Goal: Use online tool/utility: Utilize a website feature to perform a specific function

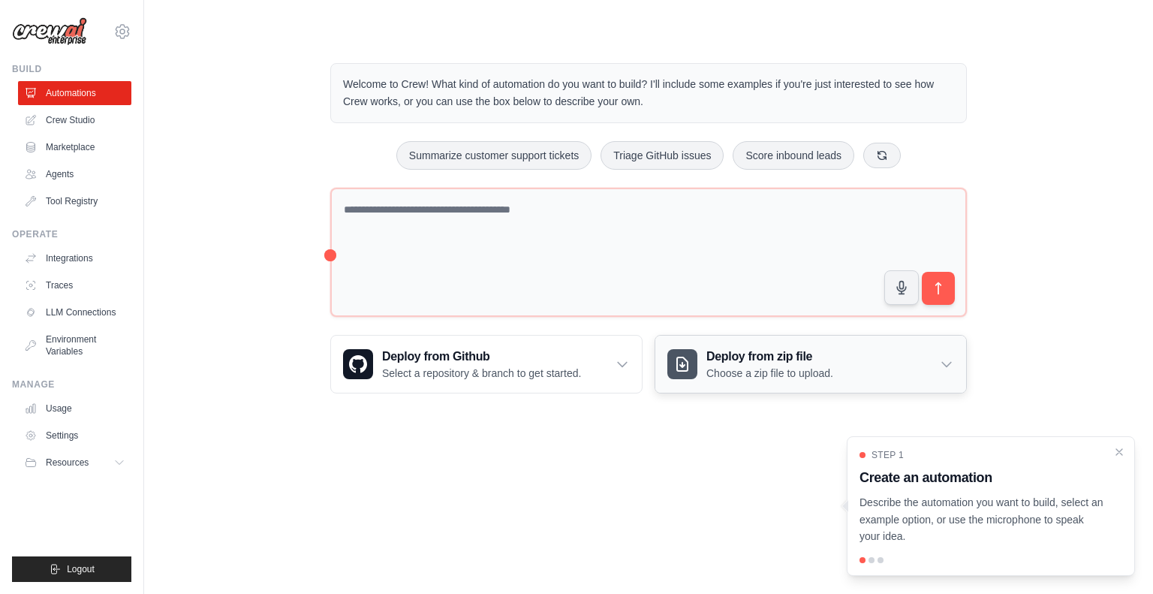
click at [805, 379] on div "Deploy from zip file Choose a zip file to upload." at bounding box center [810, 364] width 311 height 57
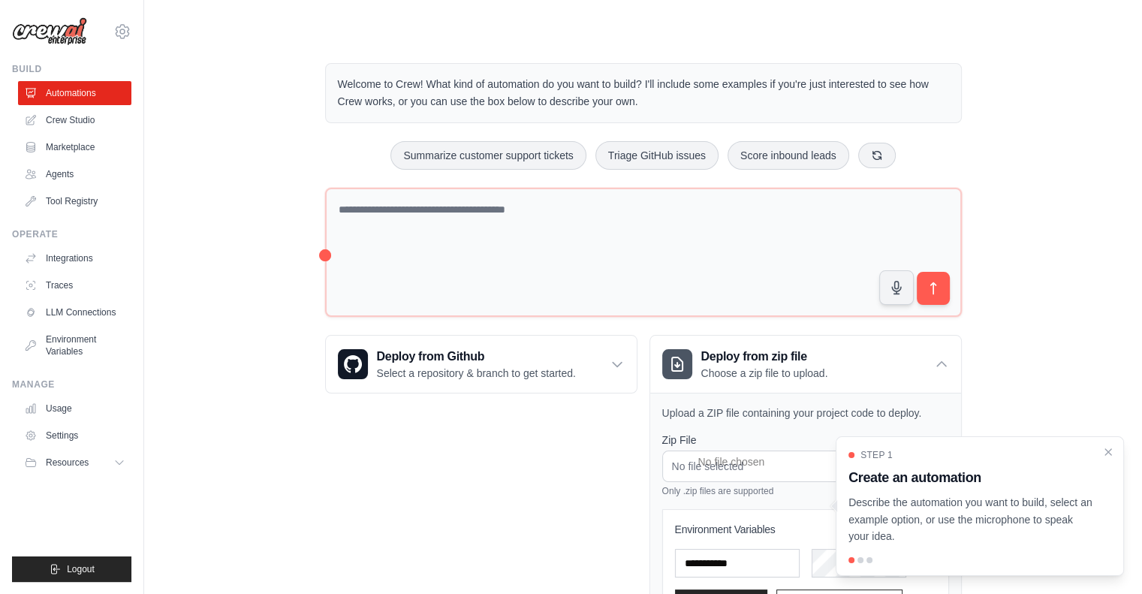
scroll to position [129, 0]
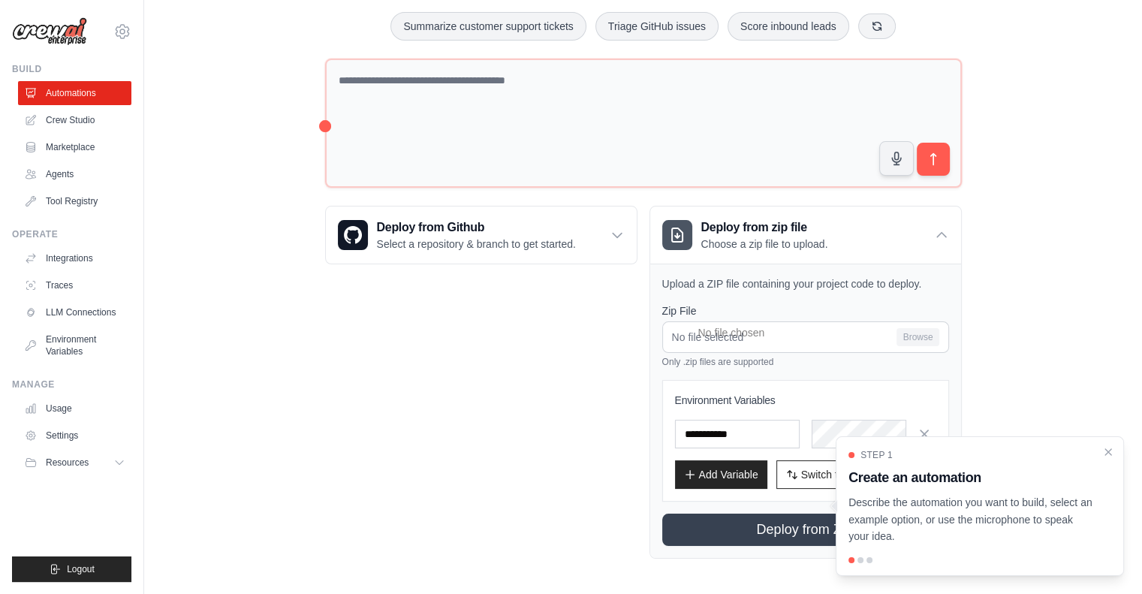
click at [571, 451] on div "Deploy from Github Select a repository & branch to get started. Connect GitHub …" at bounding box center [481, 382] width 312 height 353
click at [77, 110] on link "Crew Studio" at bounding box center [76, 120] width 113 height 24
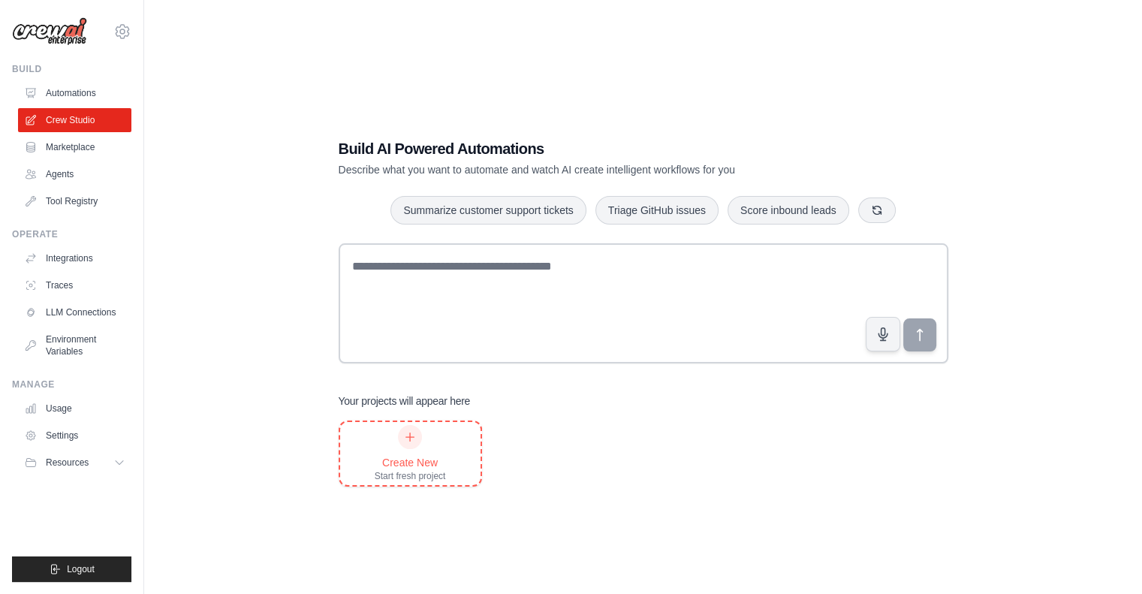
click at [414, 447] on div at bounding box center [410, 437] width 24 height 24
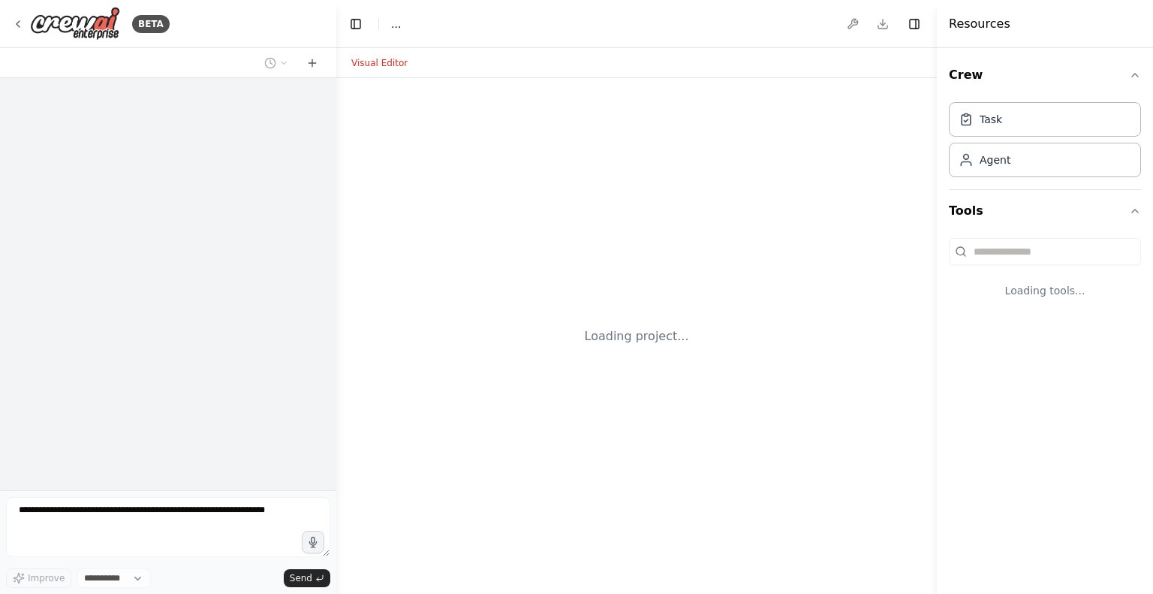
select select "****"
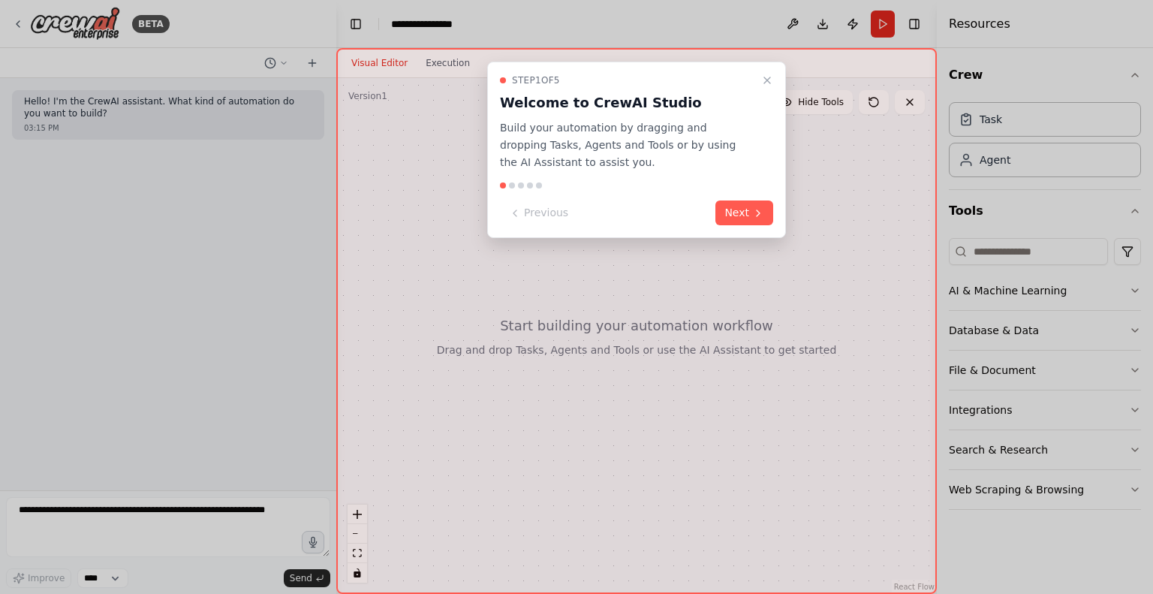
click at [156, 517] on div at bounding box center [576, 297] width 1153 height 594
click at [773, 76] on button "Close walkthrough" at bounding box center [767, 80] width 18 height 18
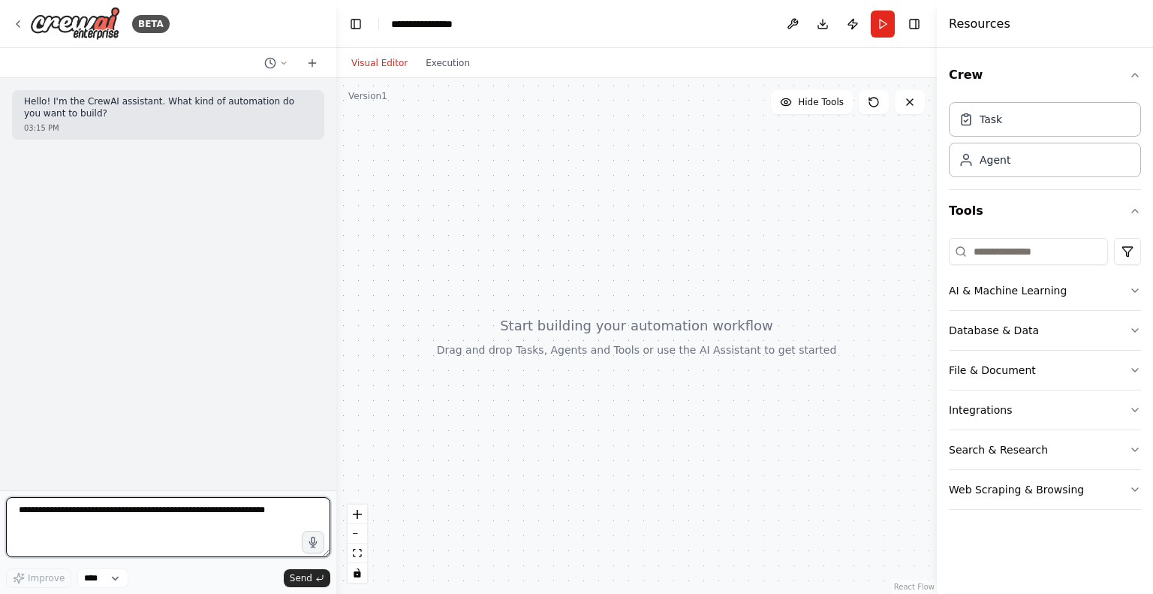
click at [57, 510] on textarea at bounding box center [168, 527] width 324 height 60
type textarea "*"
click at [151, 510] on textarea at bounding box center [168, 527] width 324 height 60
paste textarea "**********"
type textarea "**********"
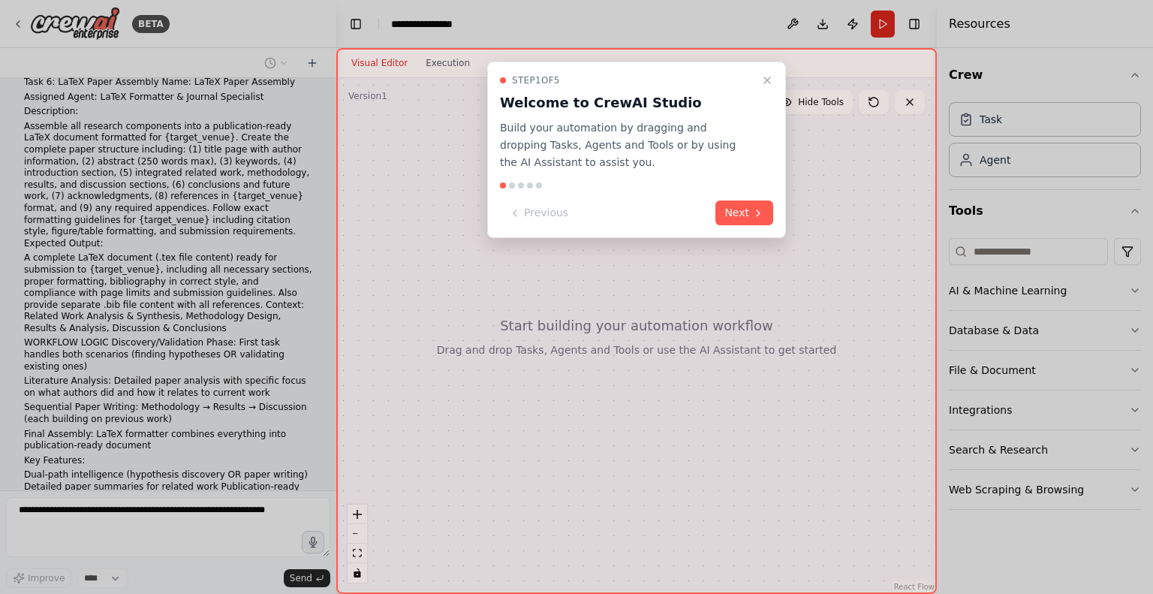
scroll to position [2877, 0]
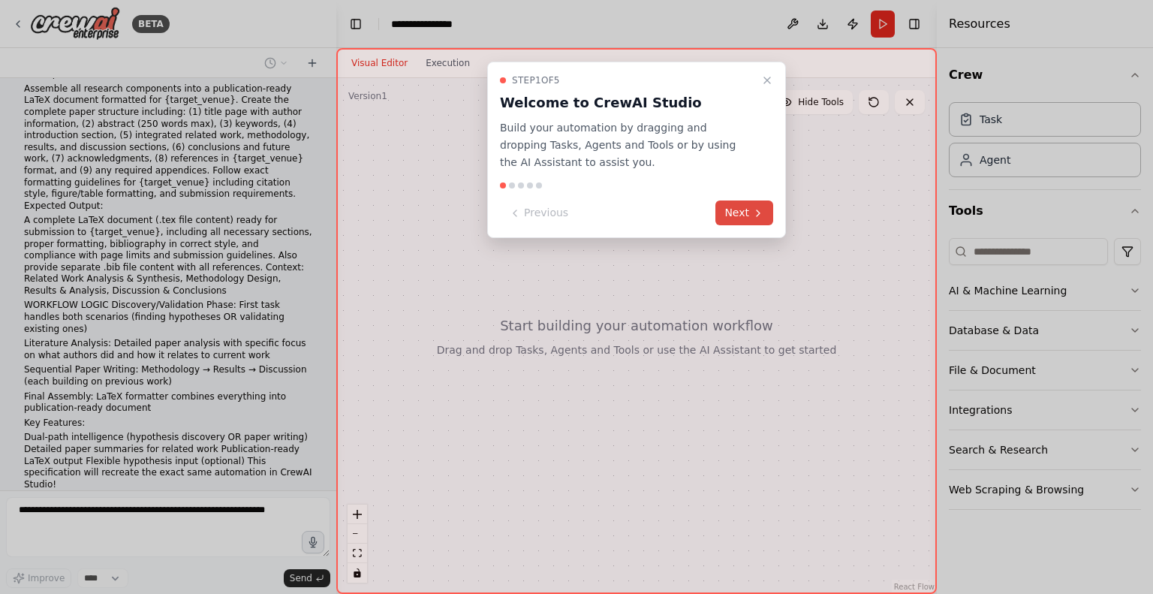
click at [736, 220] on button "Next" at bounding box center [744, 212] width 58 height 25
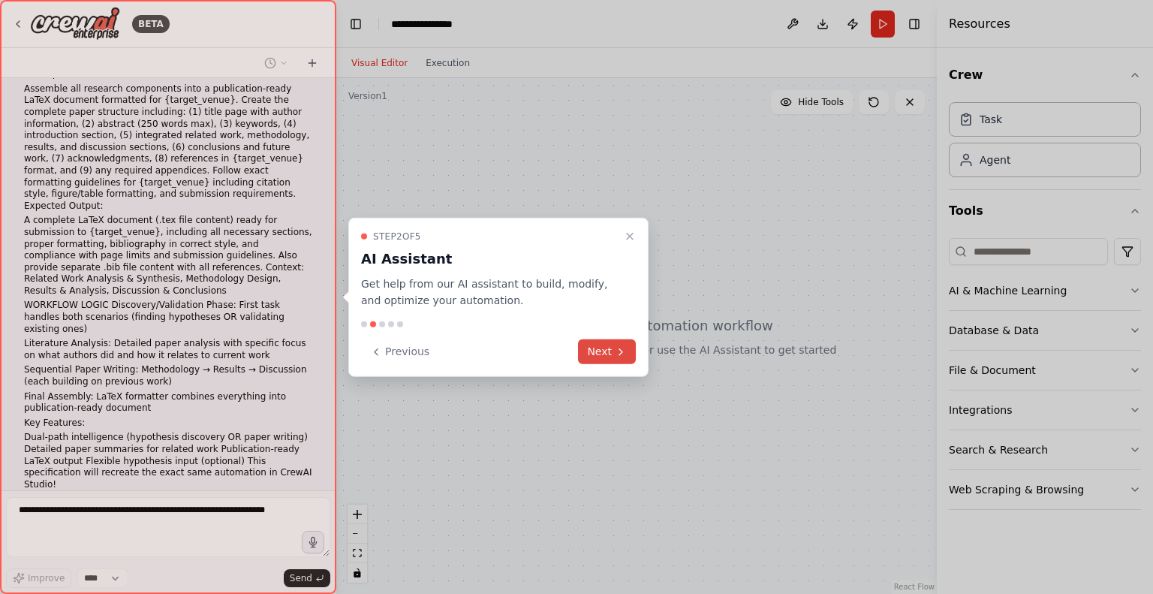
click at [604, 360] on button "Next" at bounding box center [607, 351] width 58 height 25
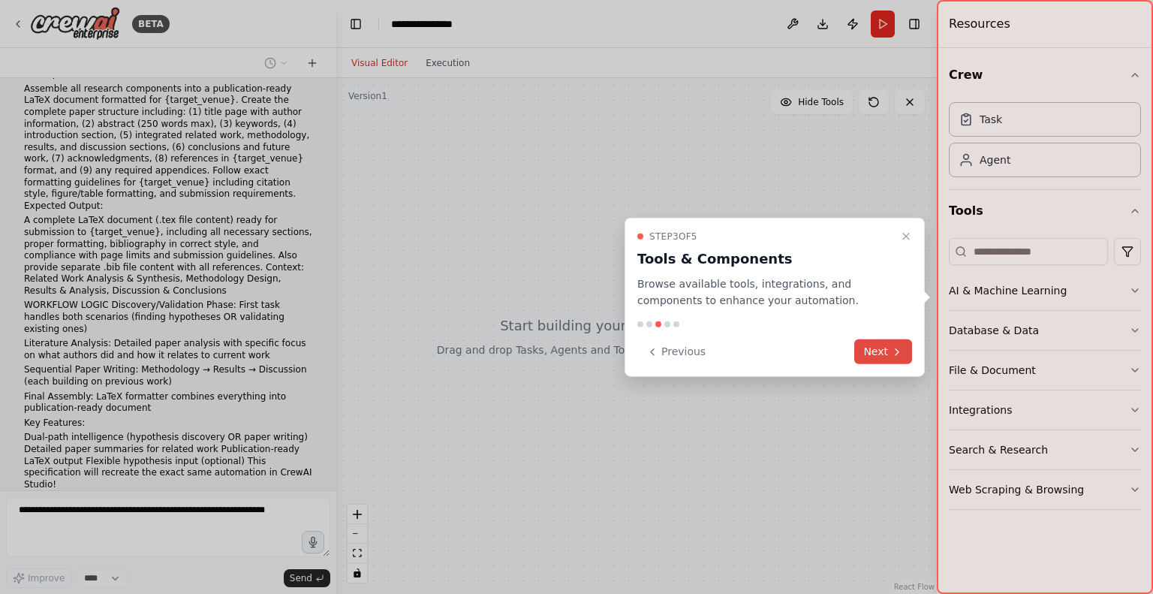
click at [868, 346] on button "Next" at bounding box center [883, 351] width 58 height 25
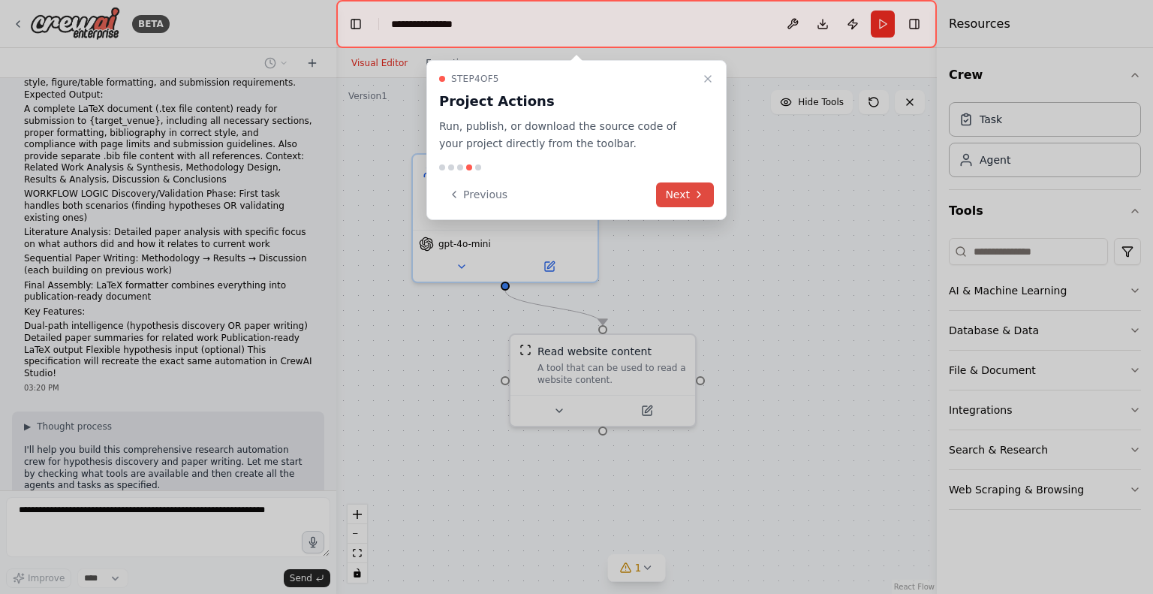
click at [696, 191] on icon at bounding box center [699, 194] width 12 height 12
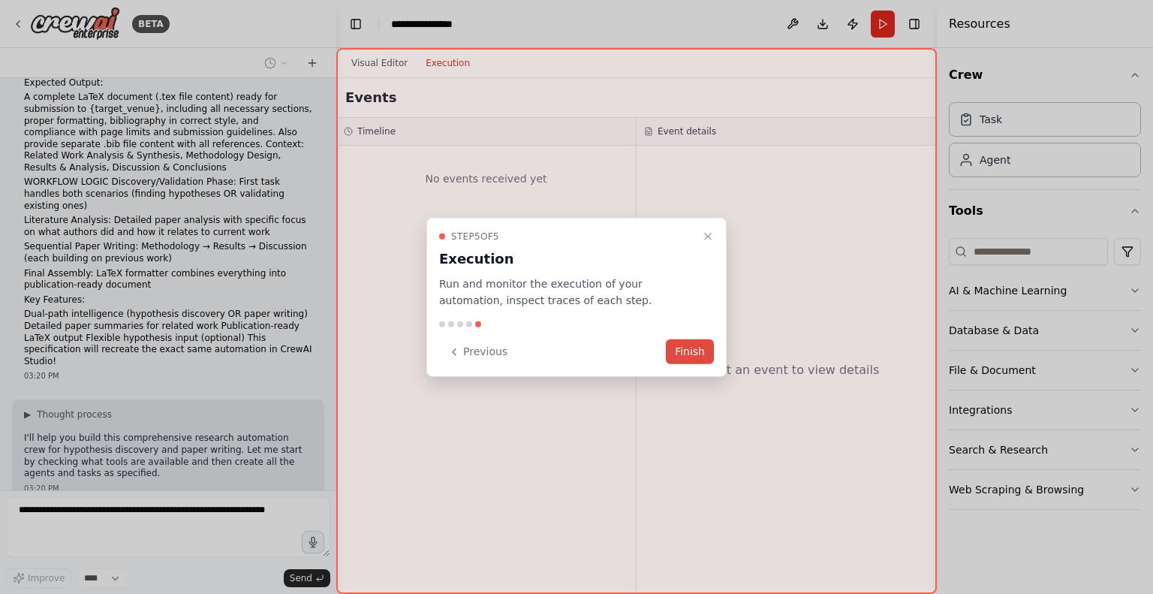
click at [704, 355] on button "Finish" at bounding box center [690, 351] width 48 height 25
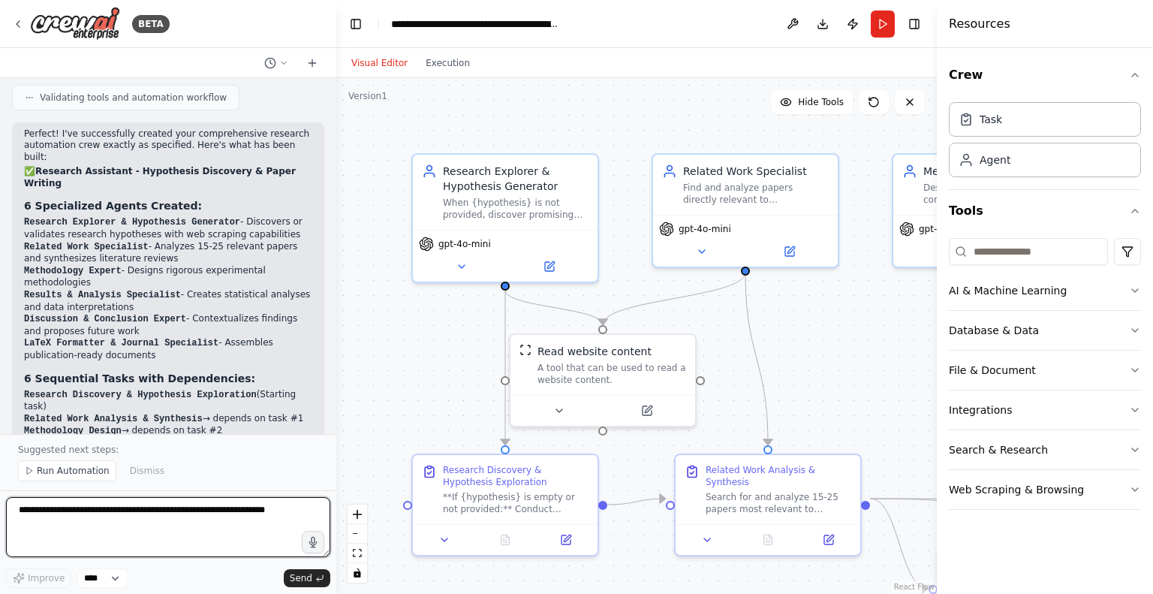
scroll to position [4297, 0]
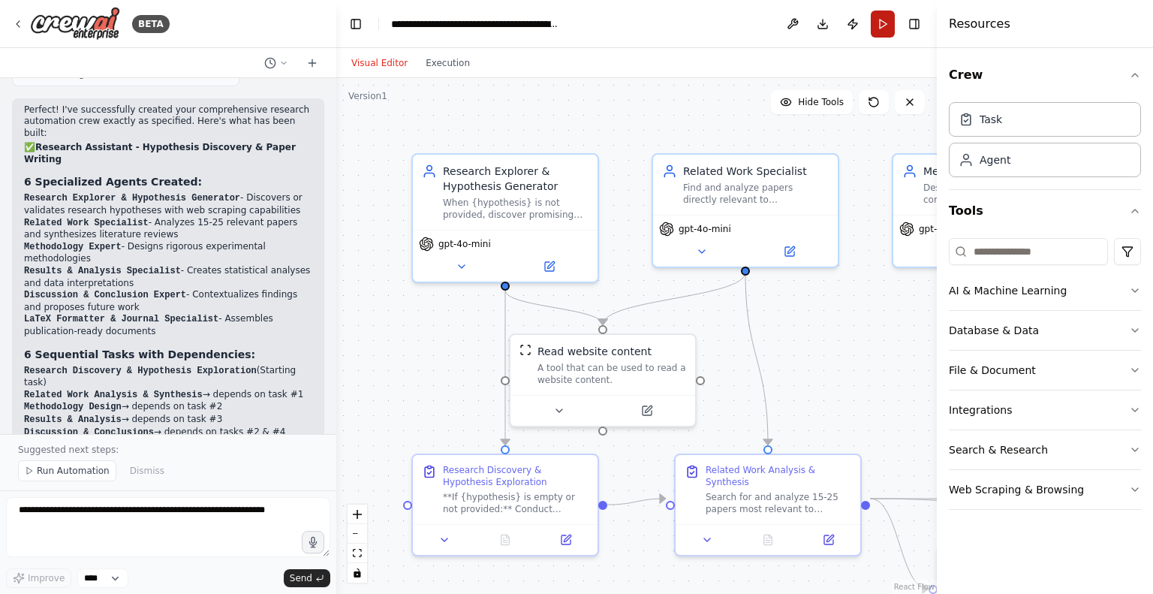
click at [881, 32] on button "Run" at bounding box center [883, 24] width 24 height 27
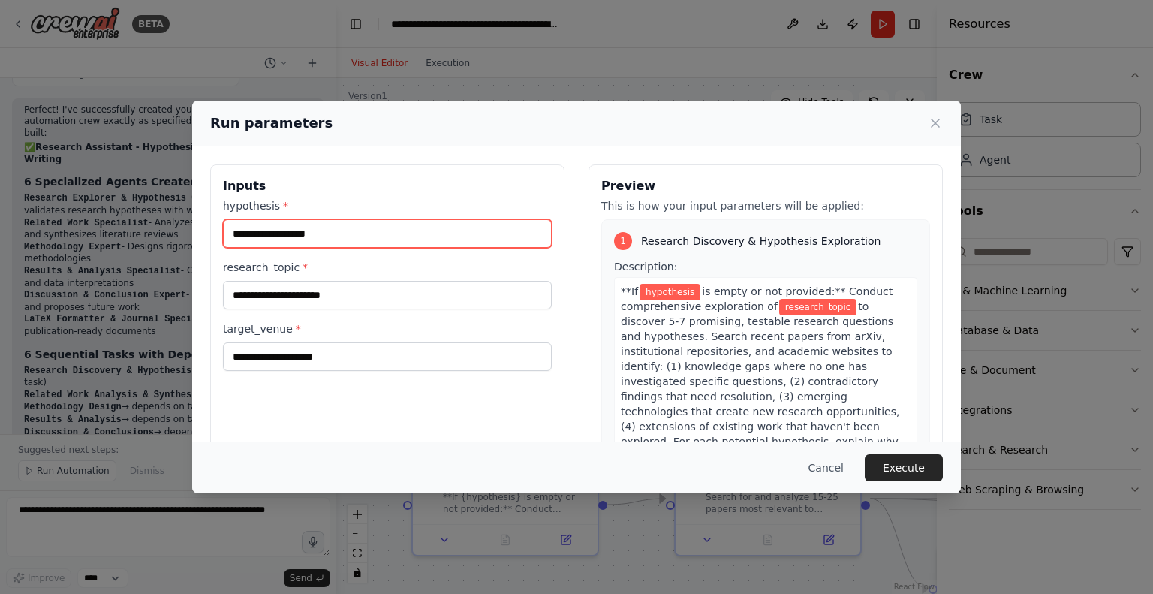
click at [466, 239] on input "hypothesis *" at bounding box center [387, 233] width 329 height 29
type input "**********"
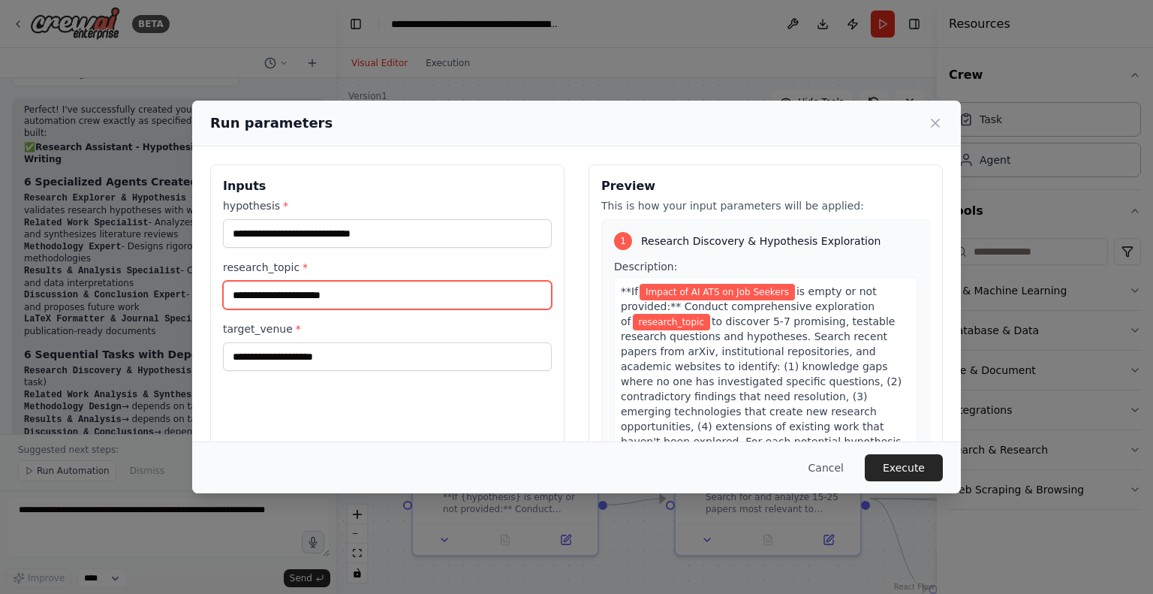
click at [377, 305] on input "research_topic *" at bounding box center [387, 295] width 329 height 29
type input "**********"
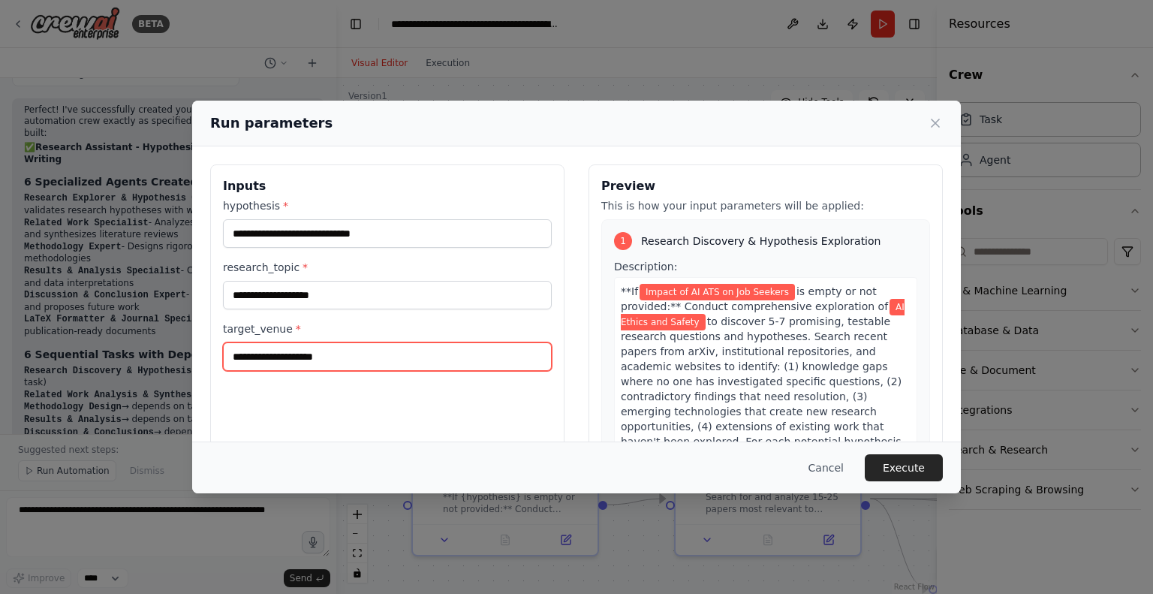
click at [331, 357] on input "target_venue *" at bounding box center [387, 356] width 329 height 29
type input "****"
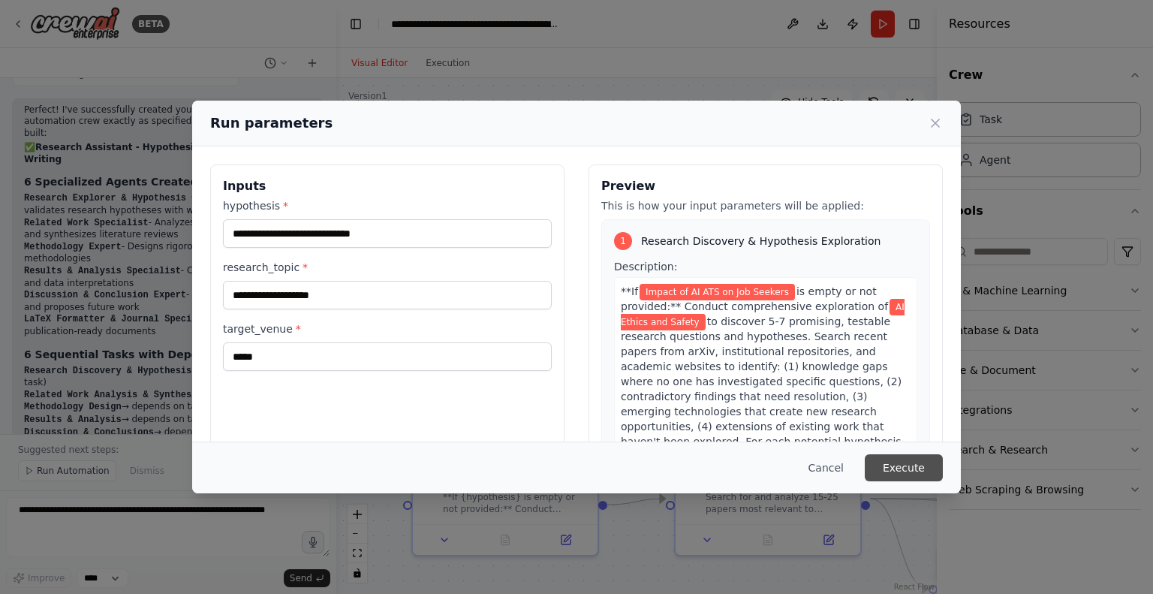
click at [917, 466] on button "Execute" at bounding box center [904, 467] width 78 height 27
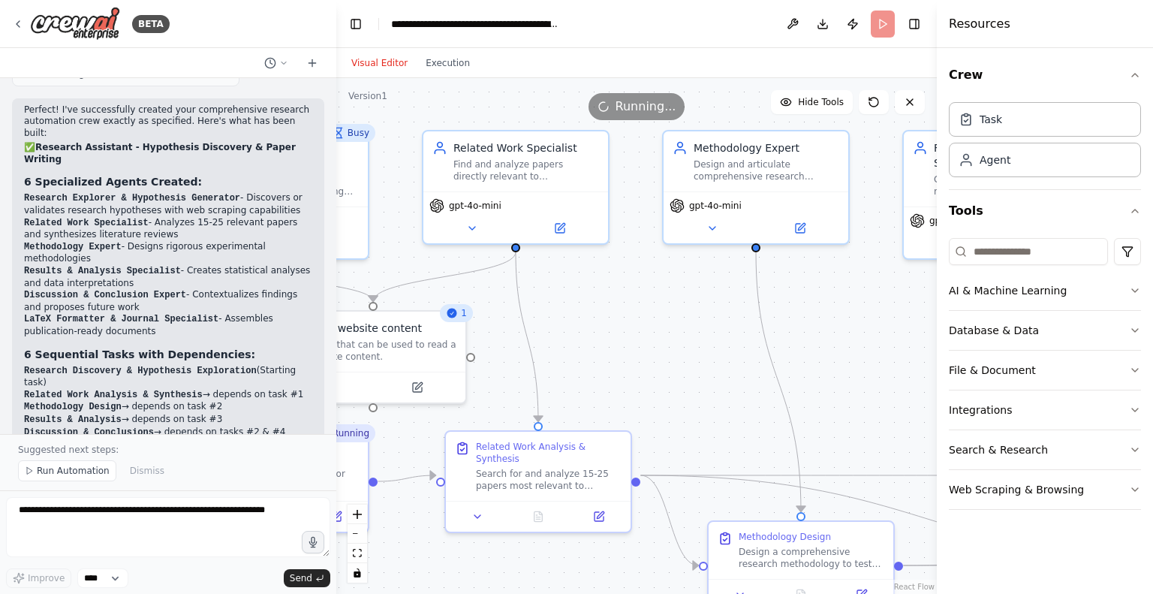
drag, startPoint x: 868, startPoint y: 344, endPoint x: 590, endPoint y: 320, distance: 278.8
click at [590, 320] on div ".deletable-edge-delete-btn { width: 20px; height: 20px; border: 0px solid #ffff…" at bounding box center [636, 336] width 601 height 516
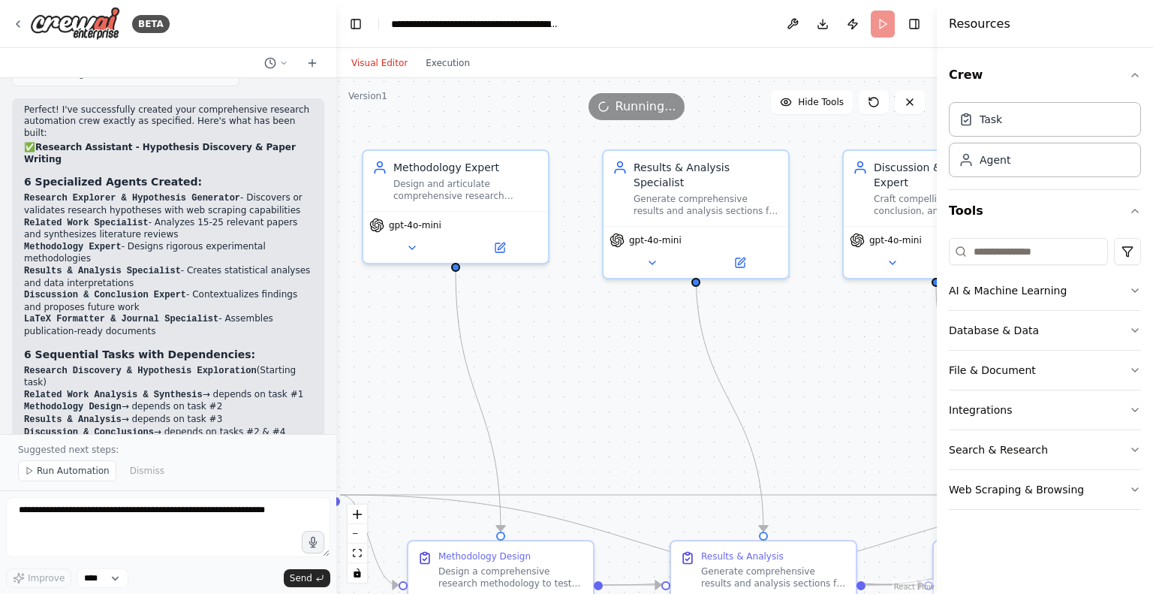
drag, startPoint x: 775, startPoint y: 315, endPoint x: 409, endPoint y: 336, distance: 366.9
click at [409, 336] on div ".deletable-edge-delete-btn { width: 20px; height: 20px; border: 0px solid #ffff…" at bounding box center [636, 336] width 601 height 516
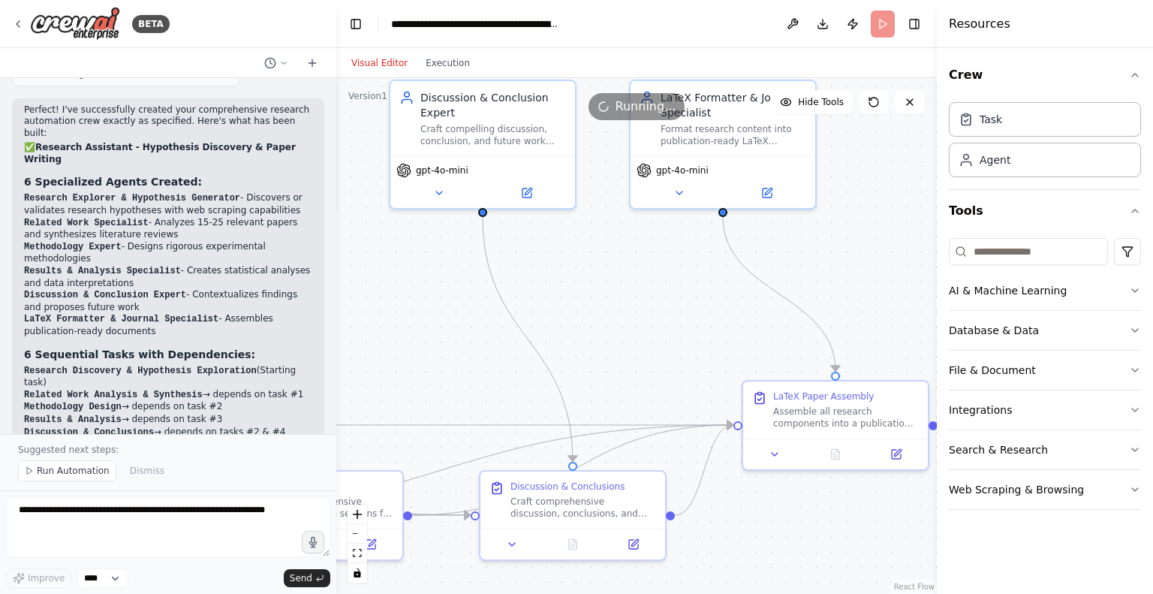
drag, startPoint x: 686, startPoint y: 373, endPoint x: 312, endPoint y: 291, distance: 382.9
click at [312, 291] on div "BETA Hello! I'm the CrewAI assistant. What kind of automation do you want to bu…" at bounding box center [576, 297] width 1153 height 594
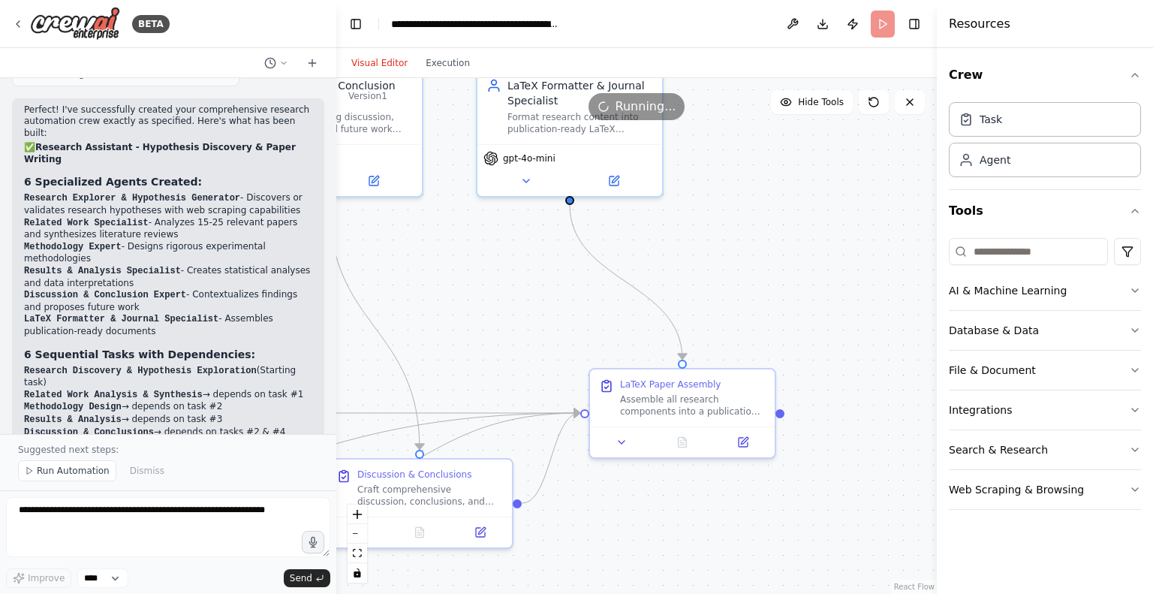
drag, startPoint x: 562, startPoint y: 266, endPoint x: 390, endPoint y: 266, distance: 171.9
click at [390, 266] on div ".deletable-edge-delete-btn { width: 20px; height: 20px; border: 0px solid #ffff…" at bounding box center [636, 336] width 601 height 516
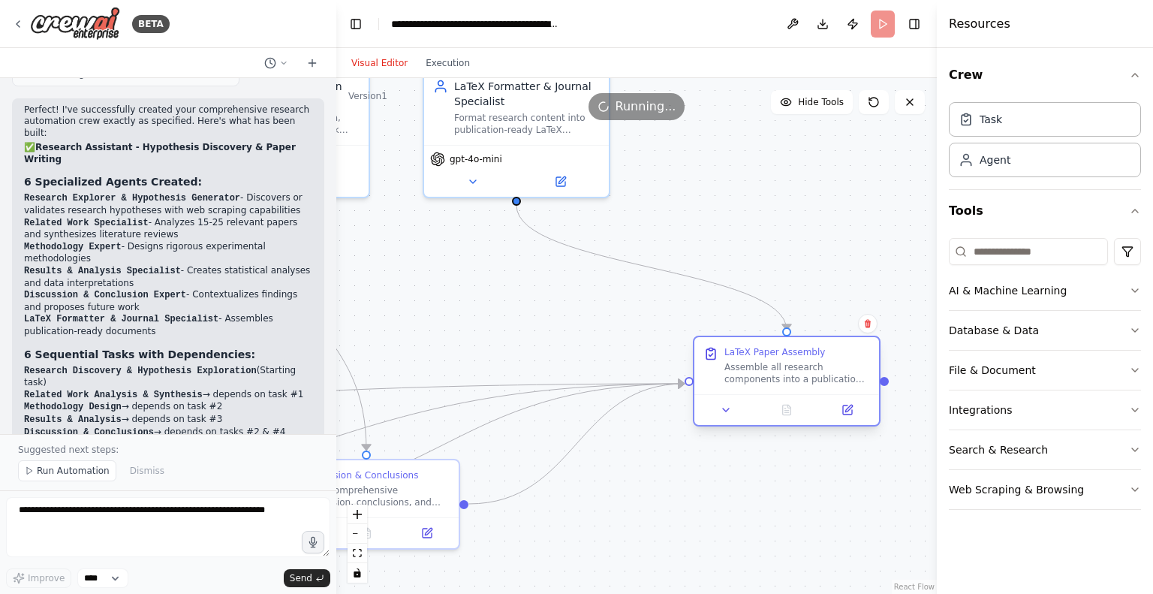
drag, startPoint x: 547, startPoint y: 396, endPoint x: 706, endPoint y: 354, distance: 164.8
click at [706, 354] on div "LaTeX Paper Assembly Assemble all research components into a publication-ready …" at bounding box center [786, 365] width 167 height 39
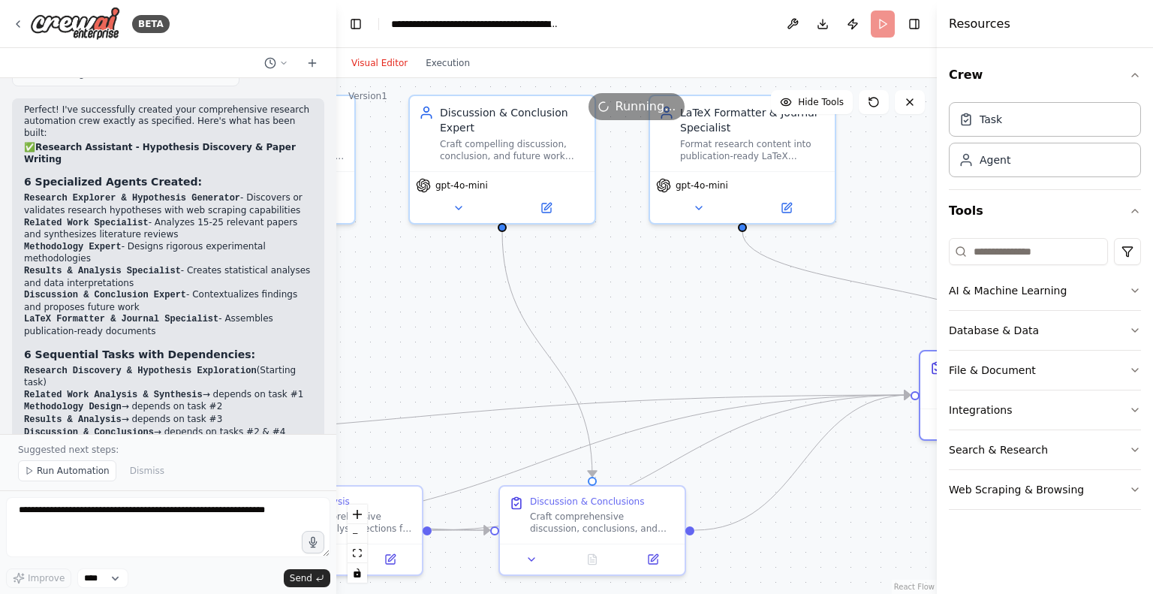
drag, startPoint x: 619, startPoint y: 342, endPoint x: 847, endPoint y: 371, distance: 230.0
click at [847, 371] on div ".deletable-edge-delete-btn { width: 20px; height: 20px; border: 0px solid #ffff…" at bounding box center [636, 336] width 601 height 516
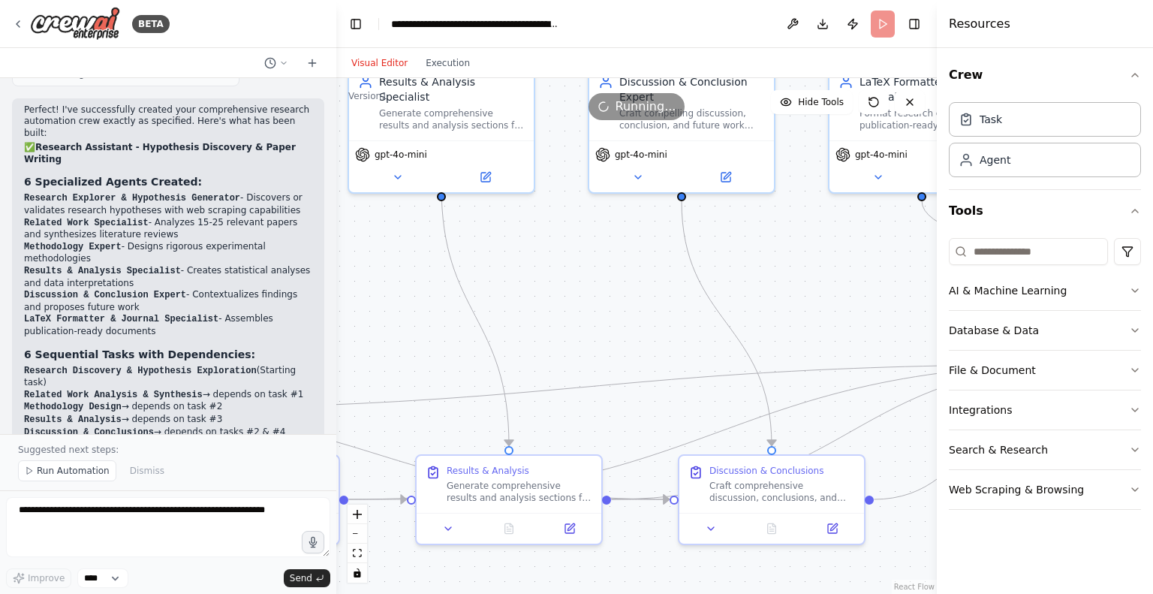
drag, startPoint x: 561, startPoint y: 348, endPoint x: 738, endPoint y: 315, distance: 180.2
click at [738, 315] on div ".deletable-edge-delete-btn { width: 20px; height: 20px; border: 0px solid #ffff…" at bounding box center [636, 336] width 601 height 516
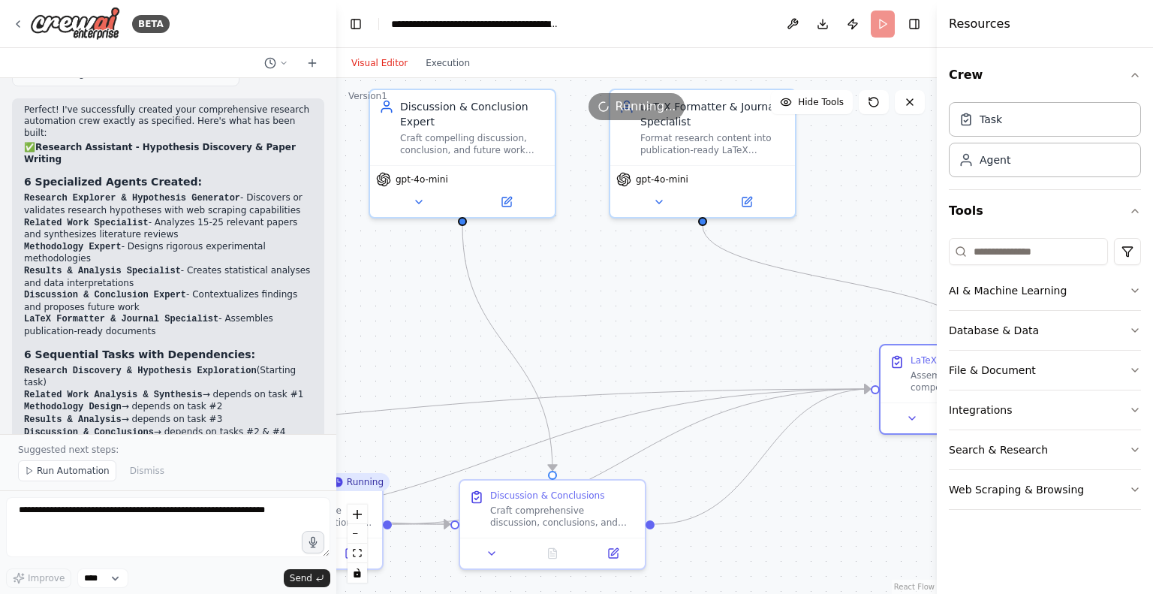
drag, startPoint x: 593, startPoint y: 283, endPoint x: 342, endPoint y: 313, distance: 252.5
click at [342, 313] on div ".deletable-edge-delete-btn { width: 20px; height: 20px; border: 0px solid #ffff…" at bounding box center [636, 336] width 601 height 516
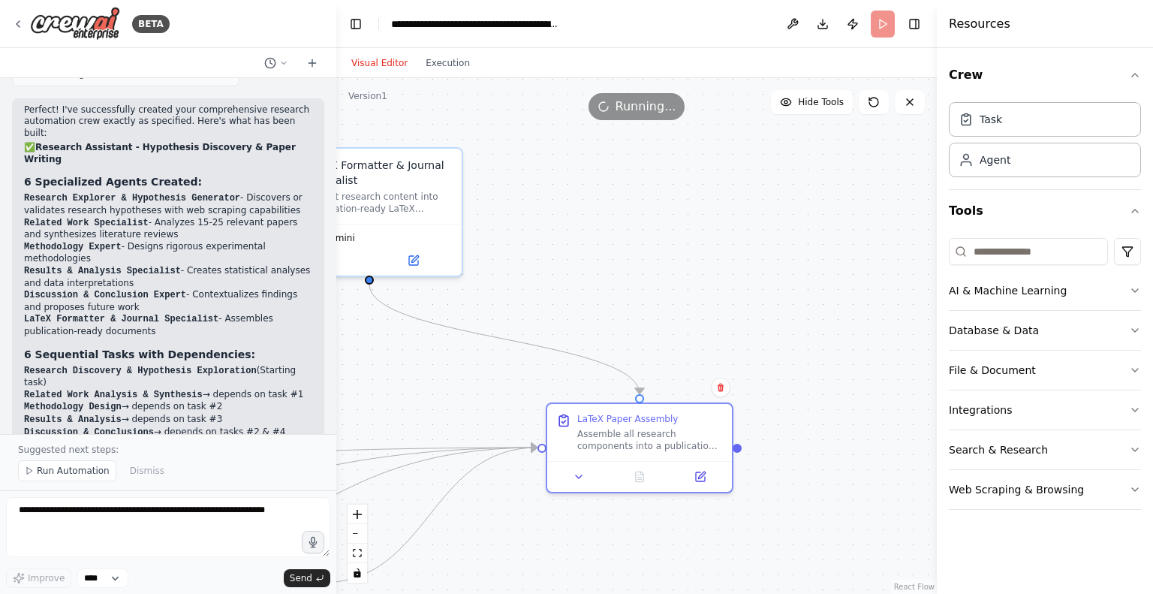
drag, startPoint x: 887, startPoint y: 233, endPoint x: 580, endPoint y: 282, distance: 310.8
click at [580, 282] on div ".deletable-edge-delete-btn { width: 20px; height: 20px; border: 0px solid #ffff…" at bounding box center [636, 336] width 601 height 516
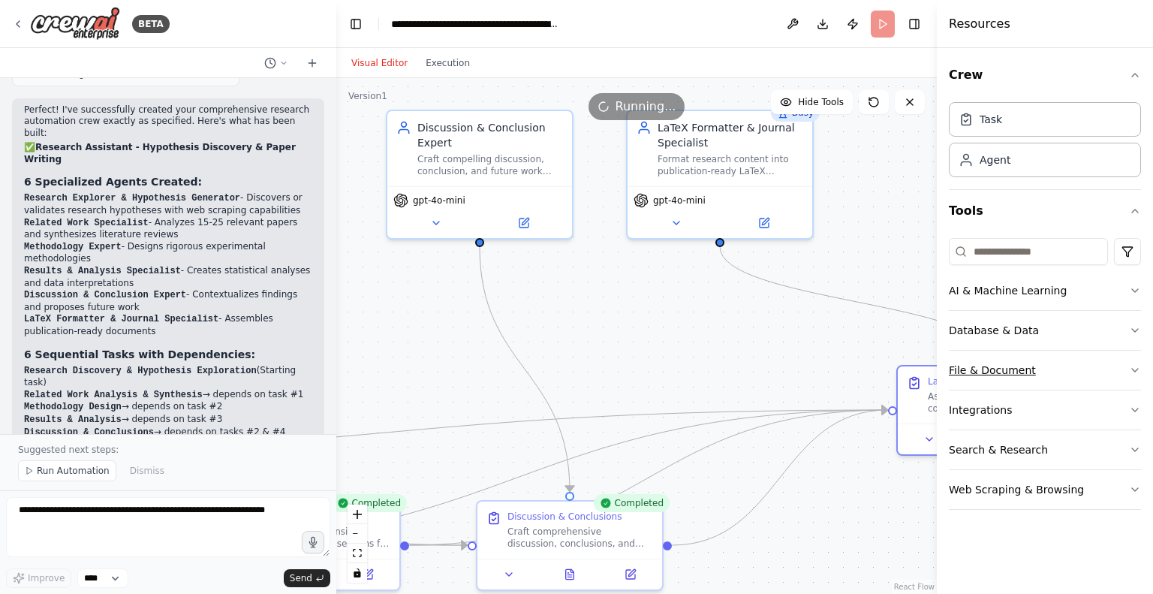
drag, startPoint x: 477, startPoint y: 375, endPoint x: 991, endPoint y: 354, distance: 513.9
click at [991, 354] on div "BETA Hello! I'm the CrewAI assistant. What kind of automation do you want to bu…" at bounding box center [576, 297] width 1153 height 594
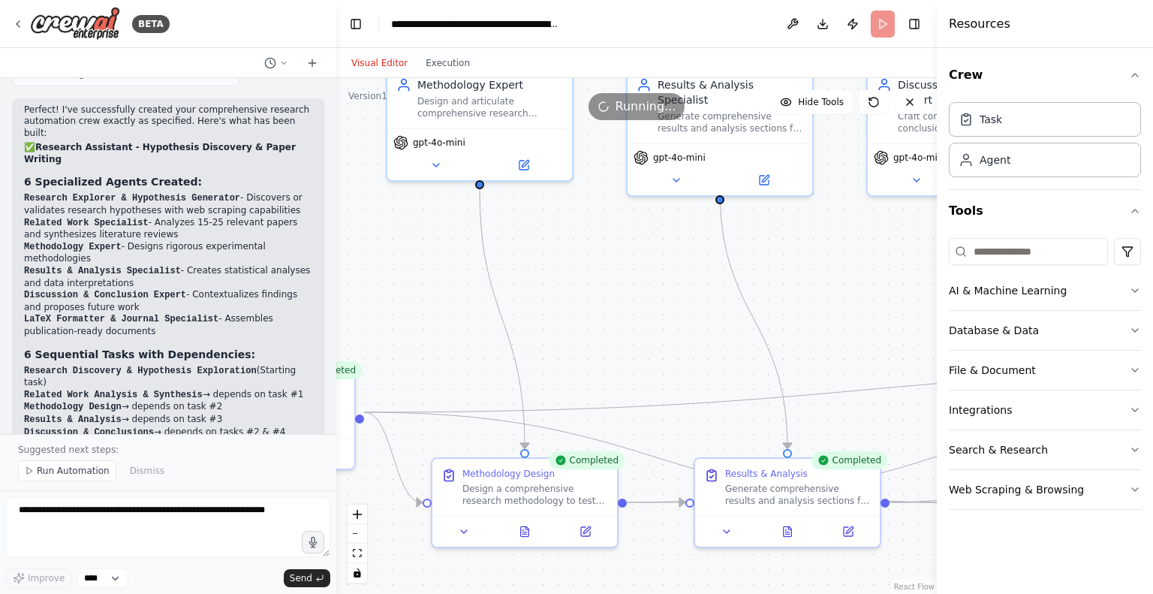
drag, startPoint x: 489, startPoint y: 384, endPoint x: 904, endPoint y: 309, distance: 421.0
click at [904, 309] on div ".deletable-edge-delete-btn { width: 20px; height: 20px; border: 0px solid #ffff…" at bounding box center [636, 336] width 601 height 516
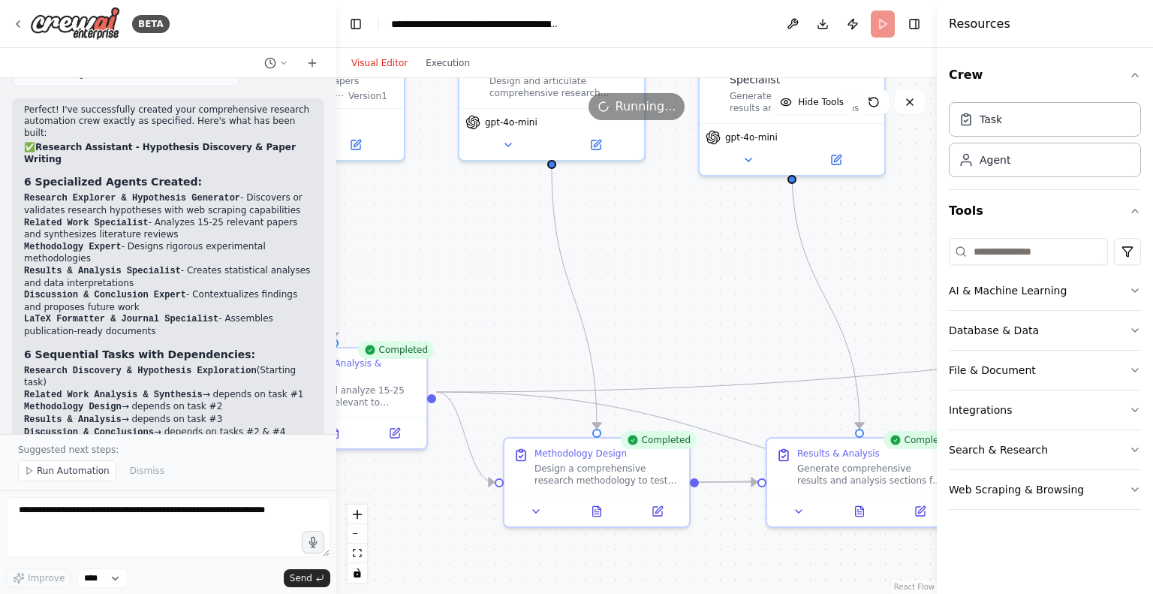
drag, startPoint x: 899, startPoint y: 306, endPoint x: 457, endPoint y: 293, distance: 441.6
click at [457, 293] on div ".deletable-edge-delete-btn { width: 20px; height: 20px; border: 0px solid #ffff…" at bounding box center [636, 336] width 601 height 516
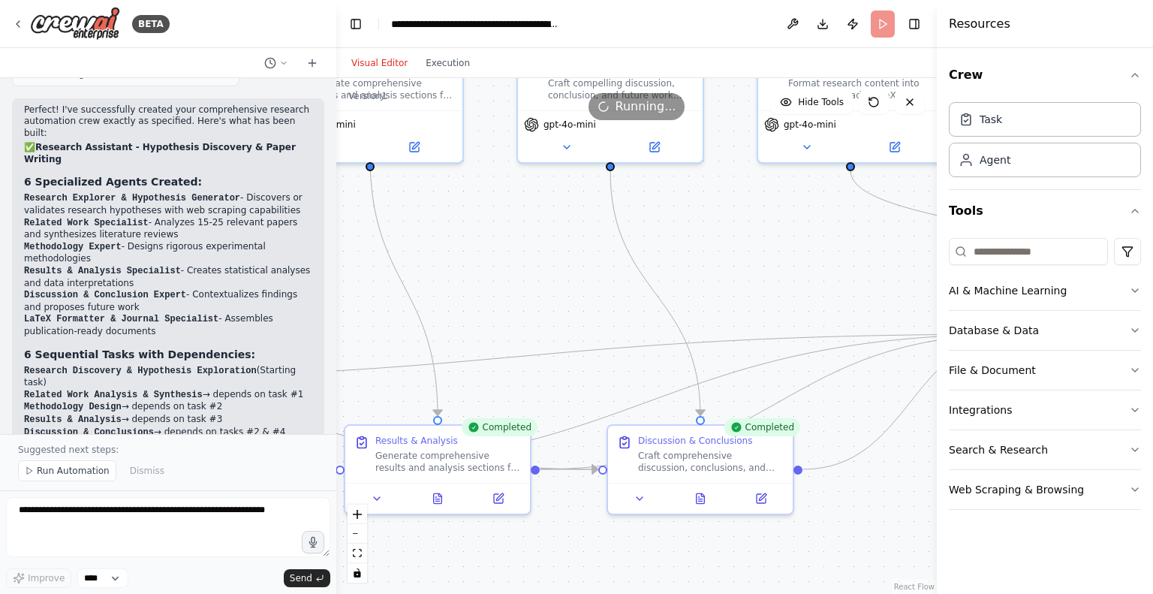
drag, startPoint x: 687, startPoint y: 273, endPoint x: 183, endPoint y: 245, distance: 504.4
click at [183, 245] on div "BETA Hello! I'm the CrewAI assistant. What kind of automation do you want to bu…" at bounding box center [576, 297] width 1153 height 594
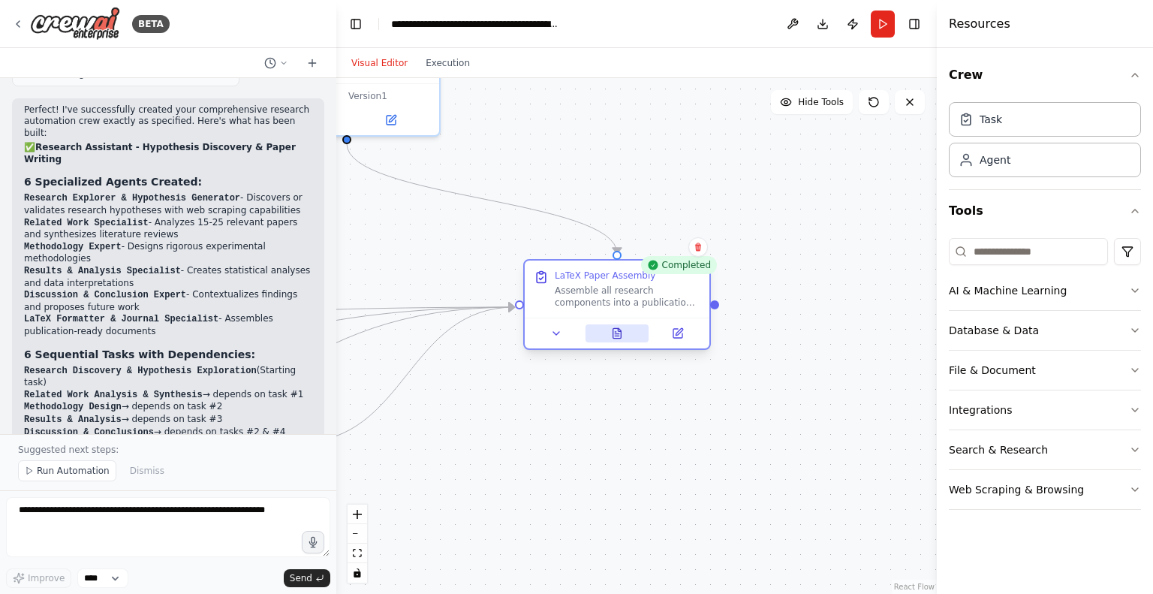
click at [617, 337] on icon at bounding box center [617, 333] width 8 height 10
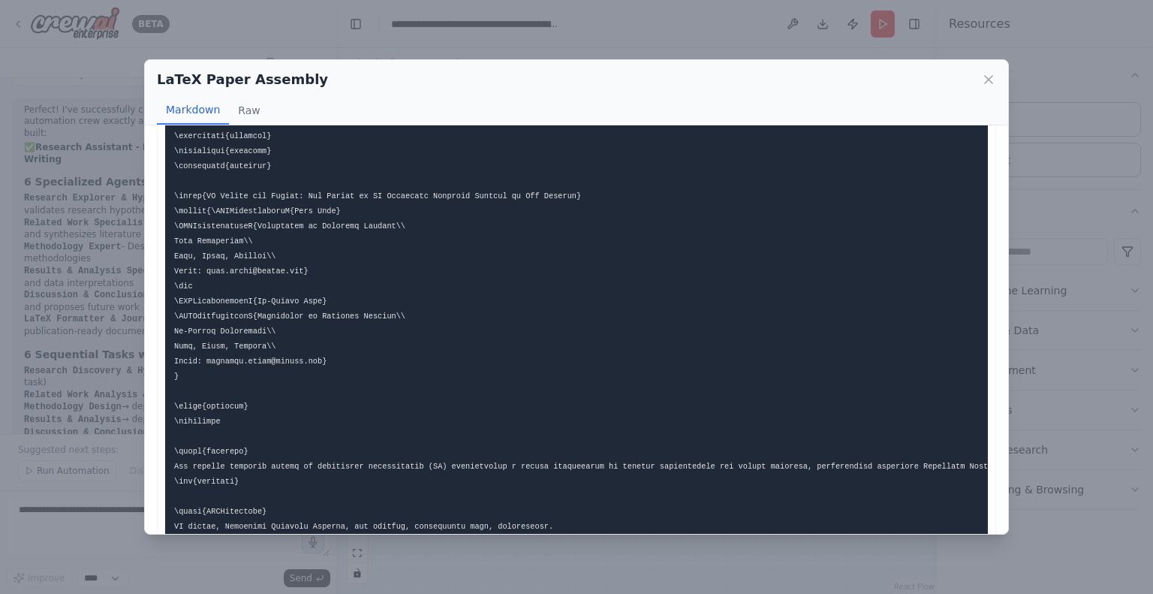
scroll to position [0, 0]
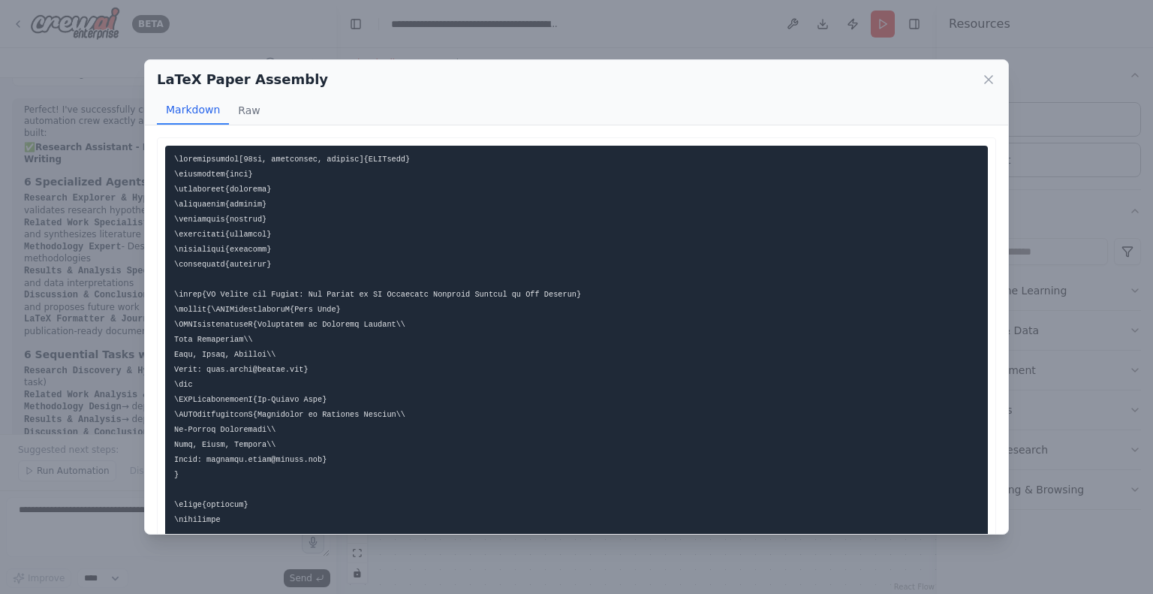
click at [1138, 287] on div "LaTeX Paper Assembly Markdown Raw References (for the .bib file) @inproceedings…" at bounding box center [576, 297] width 1153 height 594
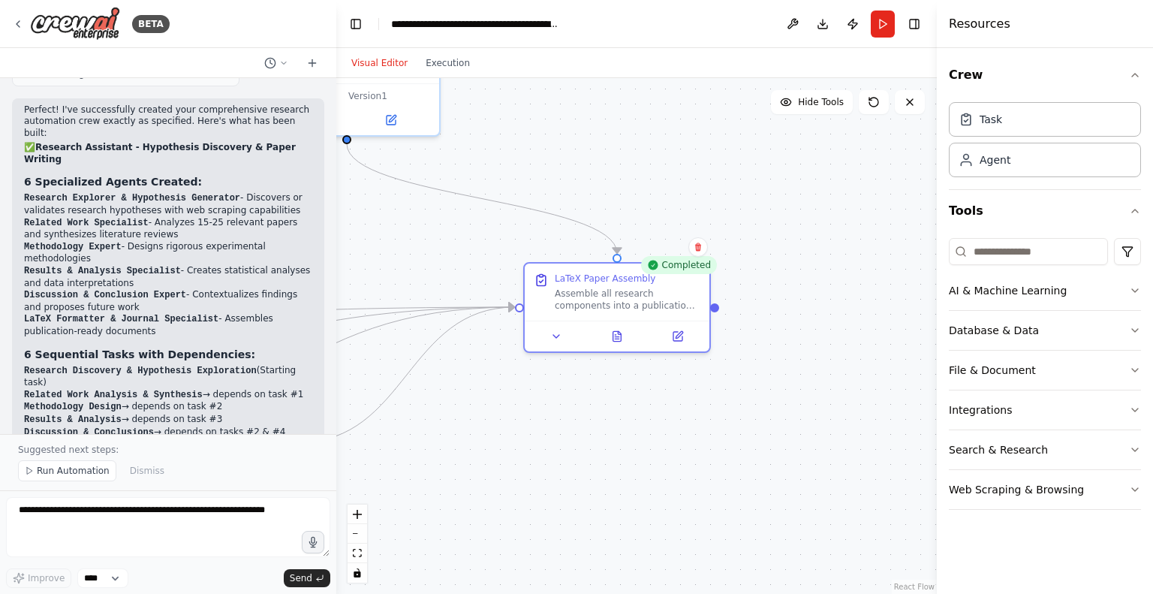
click at [331, 404] on div at bounding box center [333, 297] width 6 height 594
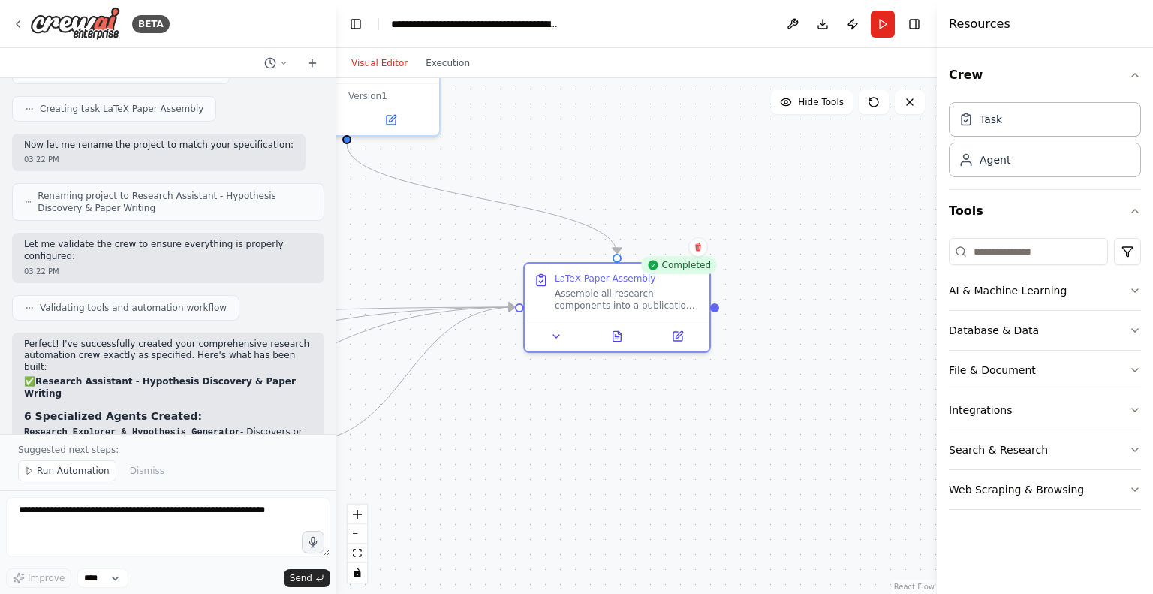
scroll to position [4079, 0]
